Goal: Check status

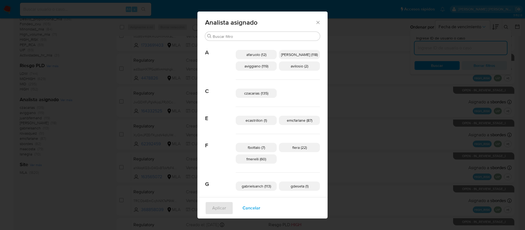
scroll to position [13, 0]
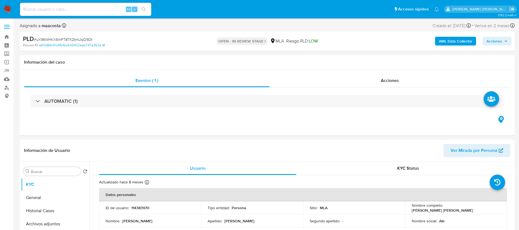
select select "10"
